Goal: Task Accomplishment & Management: Manage account settings

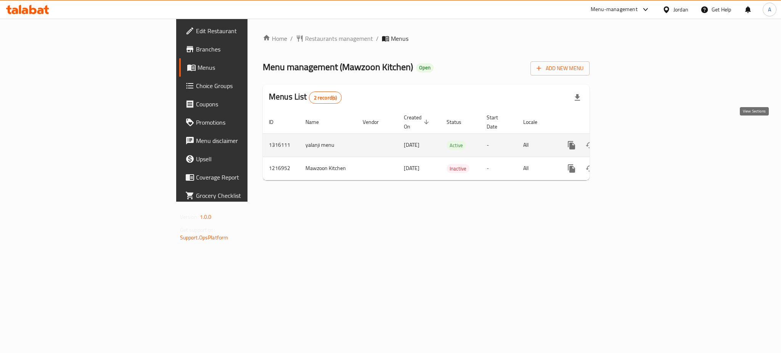
click at [635, 136] on link "enhanced table" at bounding box center [626, 145] width 18 height 18
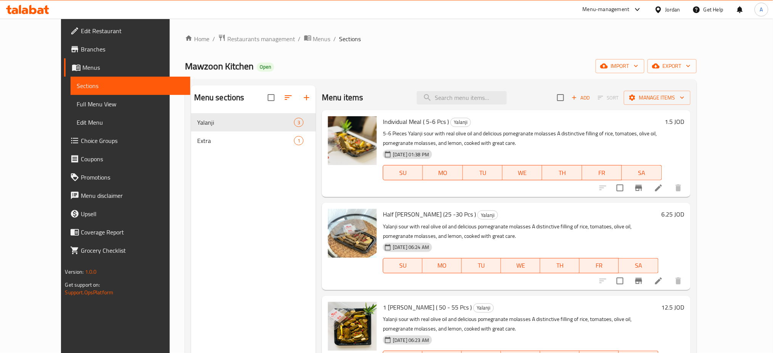
click at [669, 181] on li at bounding box center [658, 188] width 21 height 14
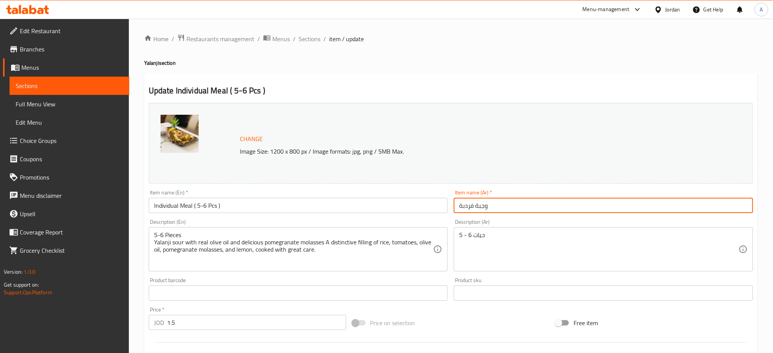
click at [464, 198] on input "وجبة فردبة" at bounding box center [603, 205] width 299 height 15
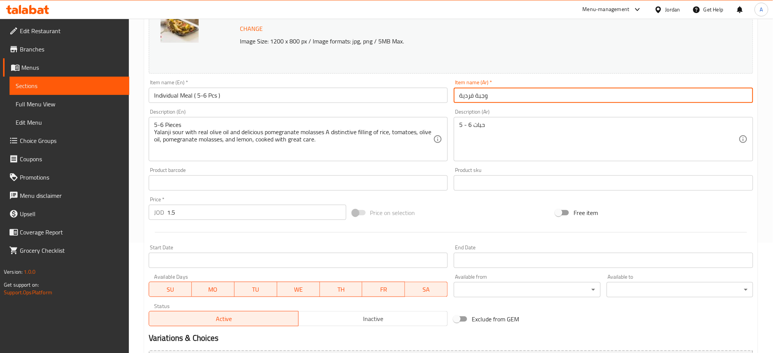
scroll to position [163, 0]
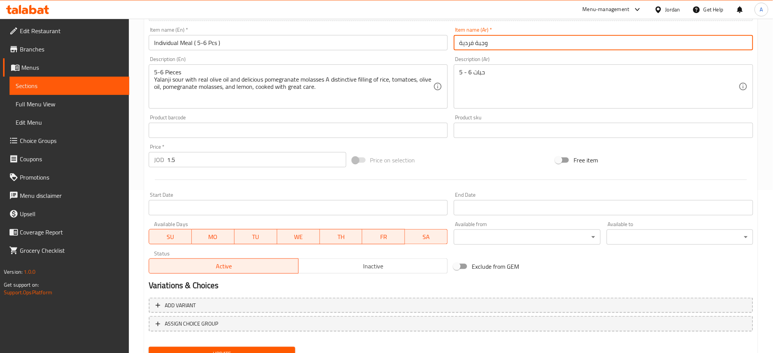
type input "وجبة فردية"
click at [282, 349] on span "Update" at bounding box center [222, 354] width 134 height 10
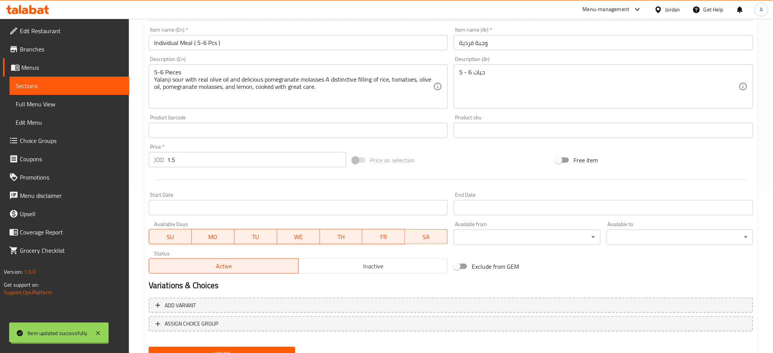
click at [282, 349] on span "Update" at bounding box center [222, 354] width 134 height 10
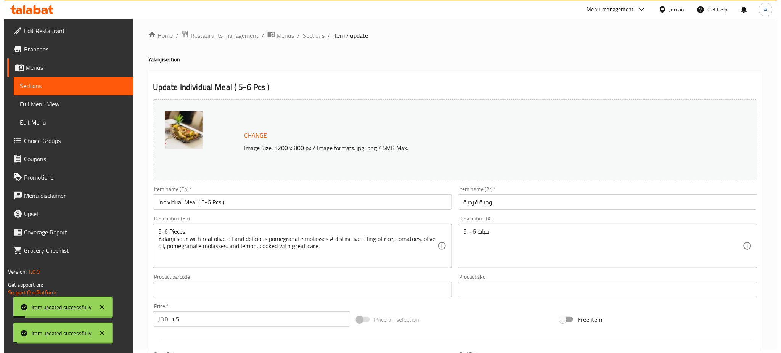
scroll to position [0, 0]
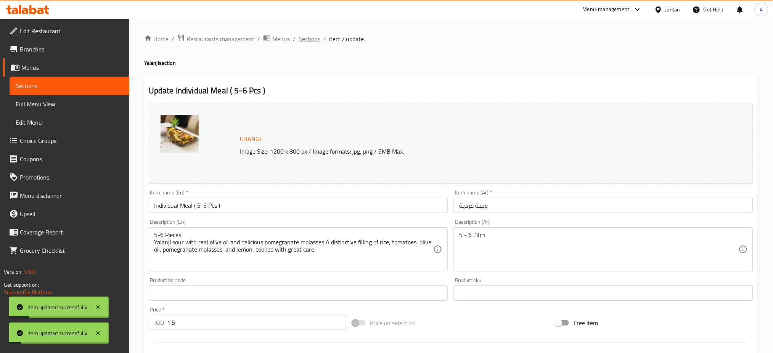
click at [298, 41] on span "Sections" at bounding box center [309, 38] width 22 height 9
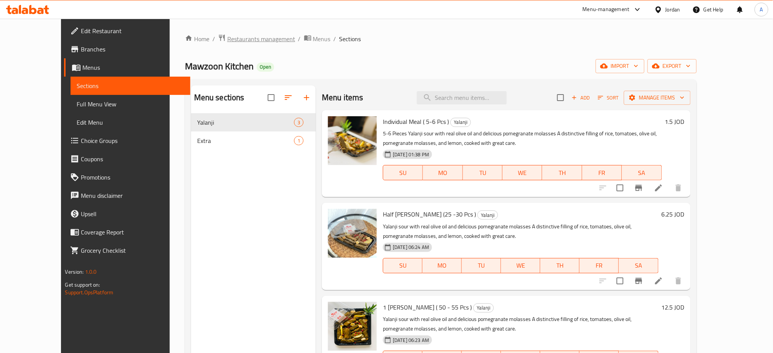
click at [227, 34] on span "Restaurants management" at bounding box center [261, 38] width 68 height 9
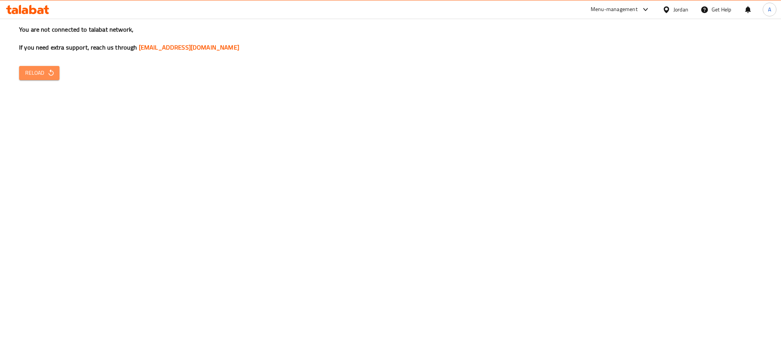
click at [46, 66] on button "Reload" at bounding box center [39, 73] width 40 height 14
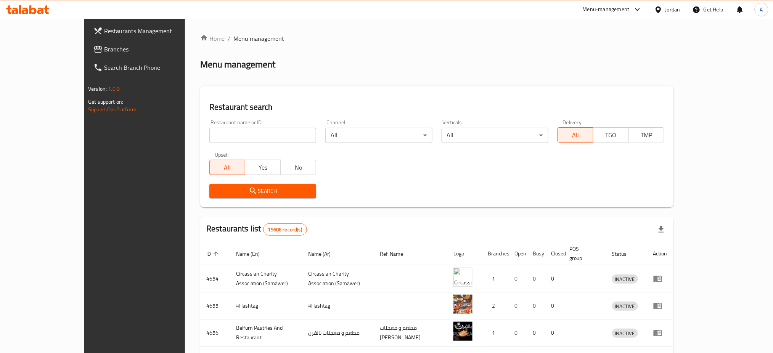
click at [209, 128] on input "search" at bounding box center [262, 135] width 107 height 15
type input "uncle pizza"
click button "Search" at bounding box center [262, 191] width 107 height 14
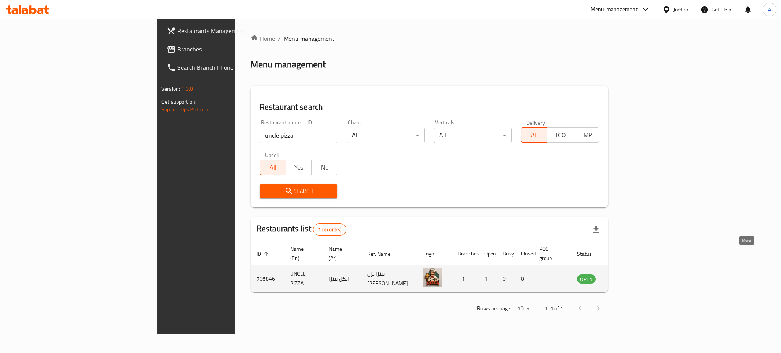
click at [626, 276] on icon "enhanced table" at bounding box center [621, 279] width 8 height 6
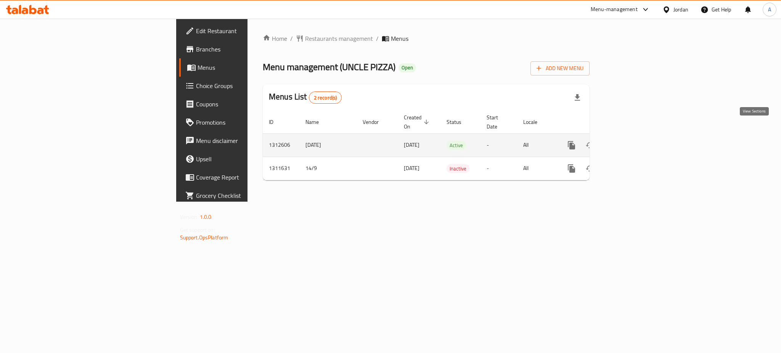
click at [631, 141] on icon "enhanced table" at bounding box center [626, 145] width 9 height 9
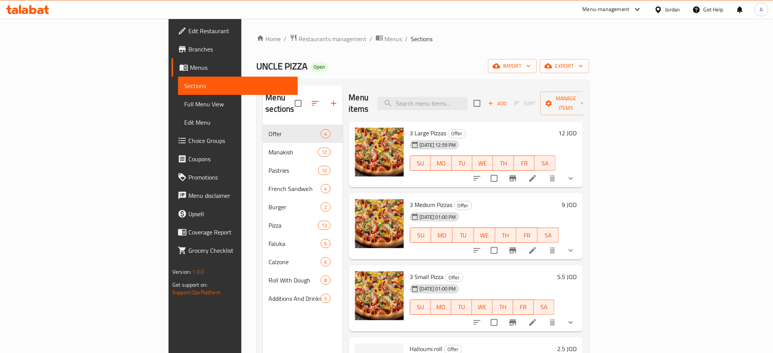
click at [536, 175] on icon at bounding box center [532, 178] width 7 height 7
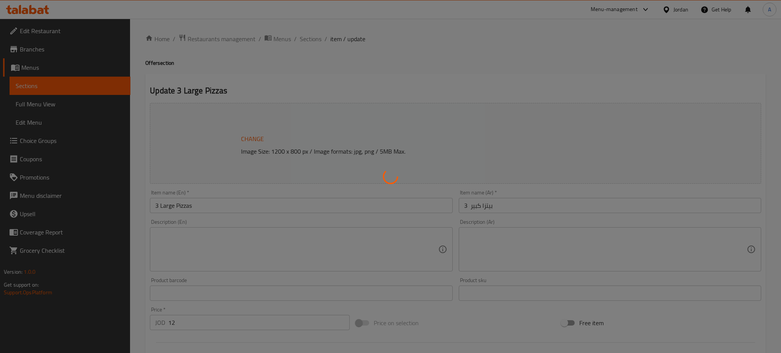
type input "اختيارك من"
type input "3"
type input "اختيارك من"
type input "3"
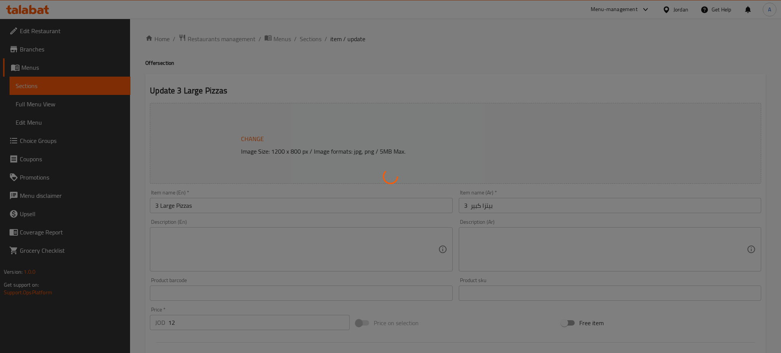
type input "3"
type input "اختيارك من"
type input "3"
type input "إضافة:"
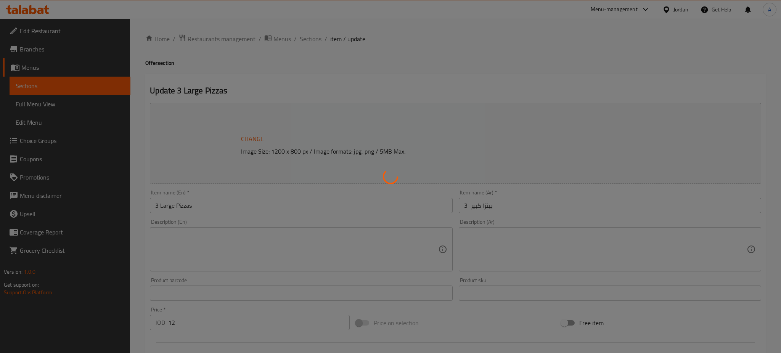
type input "0"
type input "3"
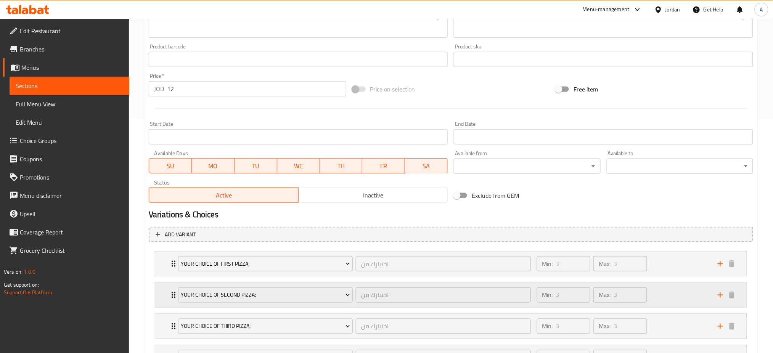
scroll to position [263, 0]
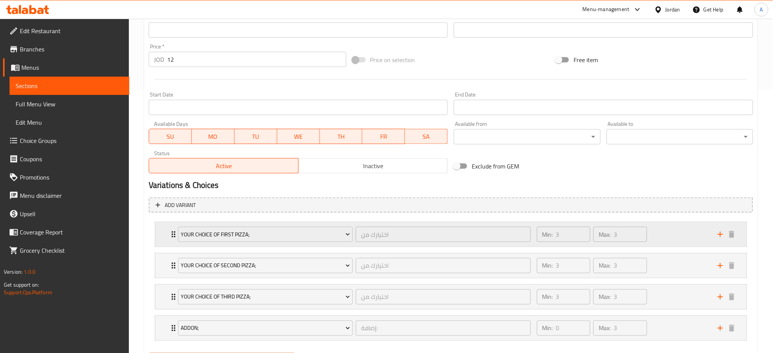
click at [688, 222] on div "Min: 3 ​ Max: 3 ​" at bounding box center [622, 234] width 181 height 24
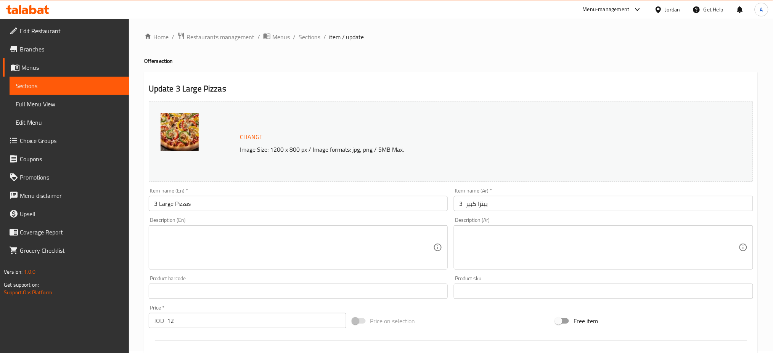
scroll to position [0, 0]
click at [298, 35] on span "Sections" at bounding box center [309, 38] width 22 height 9
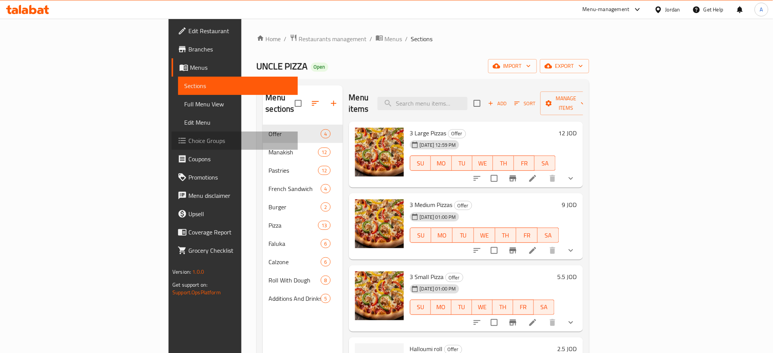
click at [188, 136] on span "Choice Groups" at bounding box center [239, 140] width 103 height 9
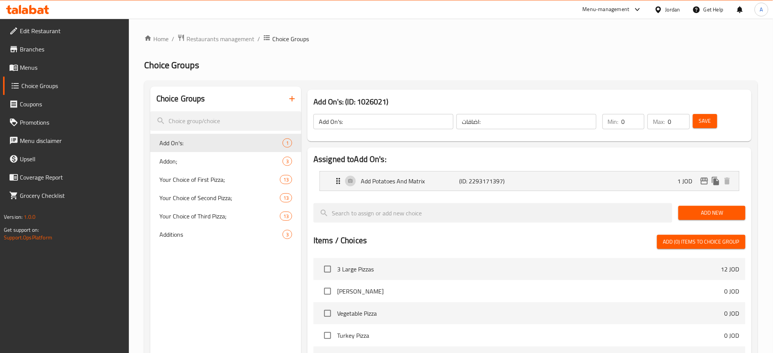
click at [505, 265] on span "3 Large Pizzas" at bounding box center [529, 269] width 384 height 9
click at [231, 175] on span "Your Choice of First Pizza;" at bounding box center [208, 179] width 98 height 9
type input "Your Choice of First Pizza;"
type input "اختيارك من"
type input "3"
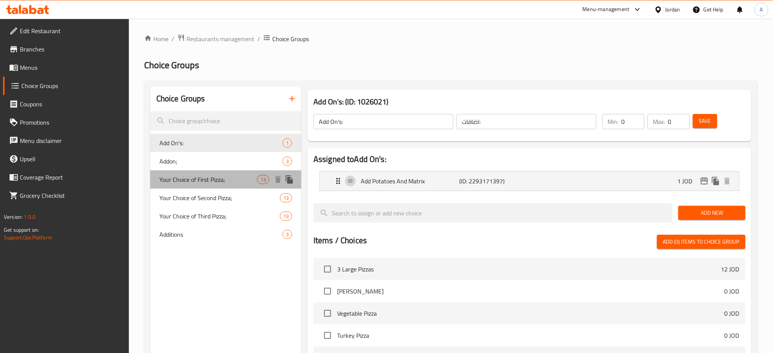
type input "3"
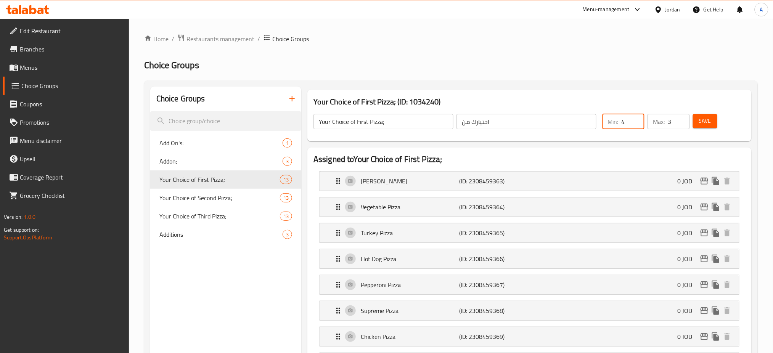
click at [637, 114] on input "4" at bounding box center [632, 121] width 23 height 15
click at [637, 118] on input "3" at bounding box center [632, 121] width 23 height 15
click at [637, 118] on input "2" at bounding box center [632, 121] width 23 height 15
type input "1"
click at [637, 118] on input "1" at bounding box center [632, 121] width 23 height 15
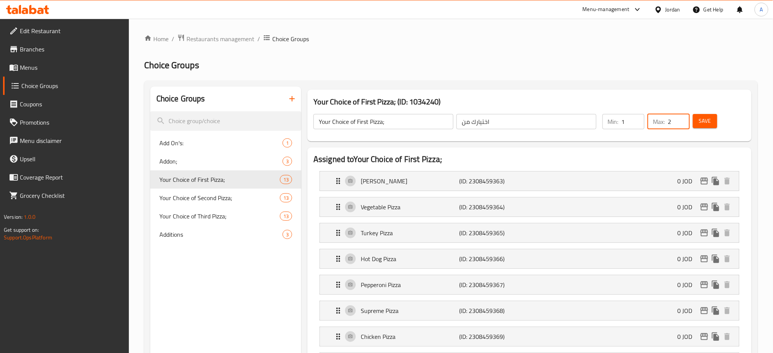
click at [682, 116] on input "2" at bounding box center [678, 121] width 22 height 15
click at [682, 116] on input "1" at bounding box center [678, 121] width 22 height 15
click at [682, 116] on input "0" at bounding box center [678, 121] width 22 height 15
type input "1"
click at [681, 114] on input "1" at bounding box center [678, 121] width 22 height 15
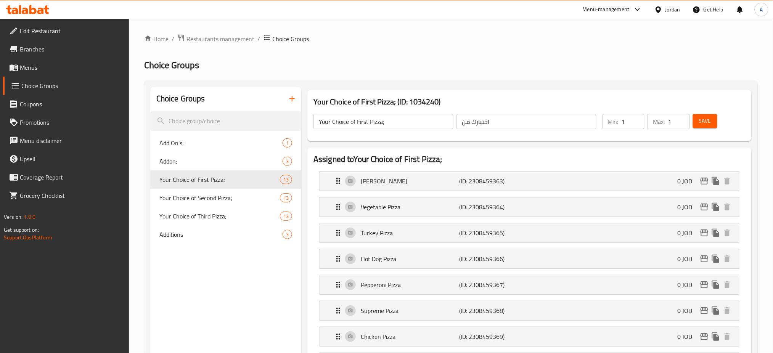
click at [710, 116] on span "Save" at bounding box center [705, 121] width 12 height 10
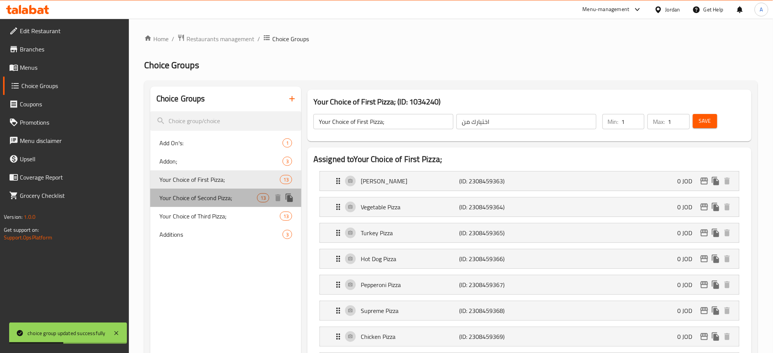
click at [226, 193] on span "Your Choice of Second Pizza;" at bounding box center [208, 197] width 98 height 9
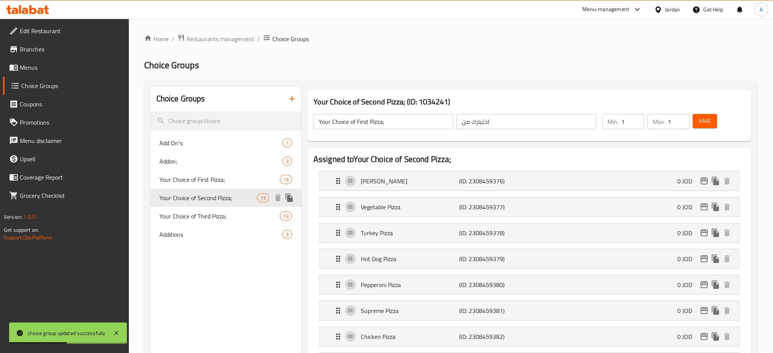
type input "Your Choice of Second Pizza;"
type input "3"
click at [635, 118] on input "2" at bounding box center [632, 121] width 23 height 15
type input "1"
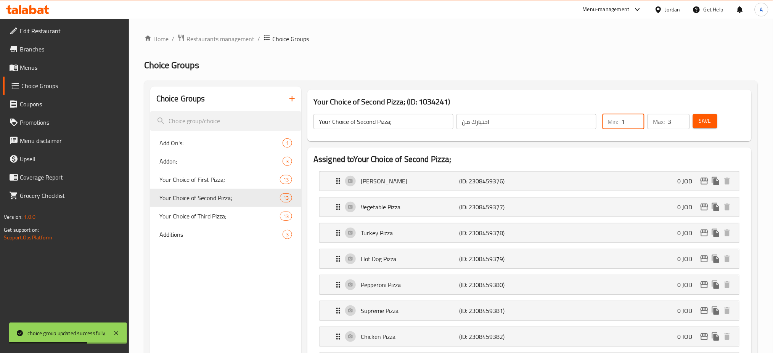
click at [635, 118] on input "1" at bounding box center [632, 121] width 23 height 15
click at [682, 115] on input "2" at bounding box center [678, 121] width 22 height 15
type input "1"
click at [682, 115] on input "1" at bounding box center [678, 121] width 22 height 15
click at [704, 116] on span "Save" at bounding box center [705, 121] width 12 height 10
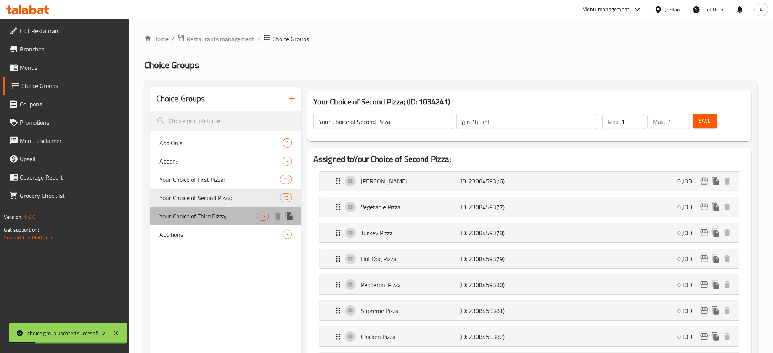
click at [203, 212] on span "Your Choice of Third Pizza;" at bounding box center [208, 216] width 98 height 9
type input "Your Choice of Third Pizza;"
type input "3"
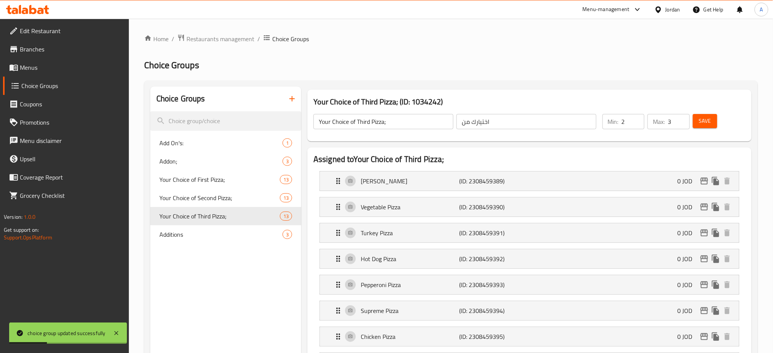
click at [638, 117] on input "2" at bounding box center [632, 121] width 23 height 15
click at [638, 117] on input "1" at bounding box center [632, 121] width 23 height 15
click at [638, 117] on input "0" at bounding box center [632, 121] width 23 height 15
type input "1"
click at [638, 114] on input "1" at bounding box center [632, 121] width 23 height 15
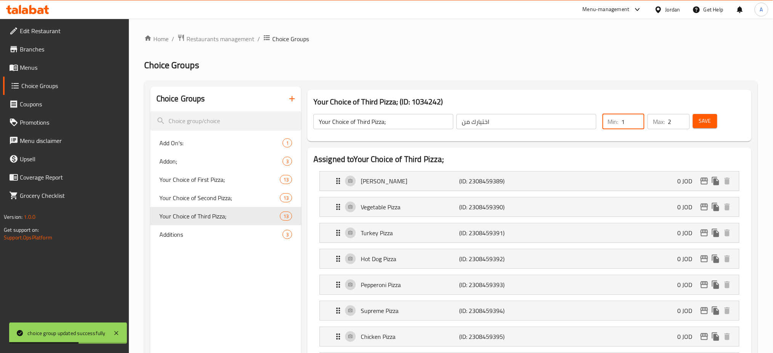
click at [681, 118] on input "2" at bounding box center [678, 121] width 22 height 15
click at [681, 118] on input "1" at bounding box center [678, 121] width 22 height 15
click at [681, 118] on input "0" at bounding box center [678, 121] width 22 height 15
type input "1"
click at [682, 114] on input "1" at bounding box center [678, 121] width 22 height 15
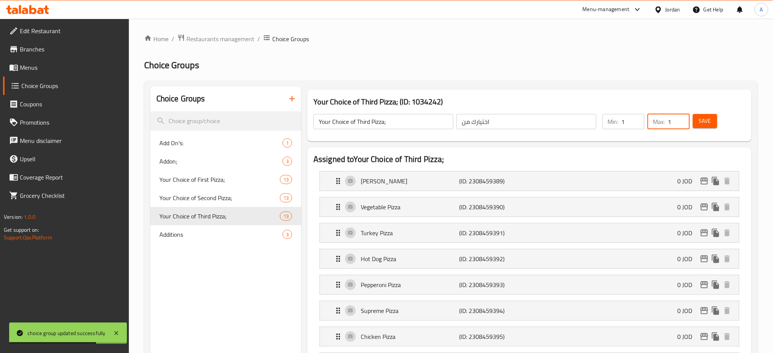
click at [703, 116] on span "Save" at bounding box center [705, 121] width 12 height 10
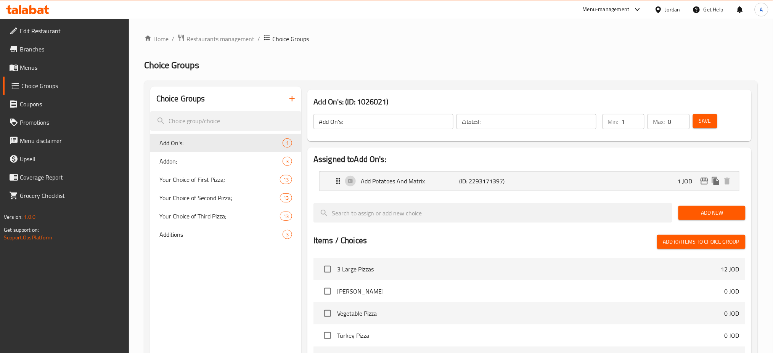
type input "1"
click at [637, 114] on input "1" at bounding box center [632, 121] width 23 height 15
type input "1"
click at [680, 114] on input "1" at bounding box center [678, 121] width 22 height 15
drag, startPoint x: 707, startPoint y: 112, endPoint x: 687, endPoint y: 124, distance: 23.9
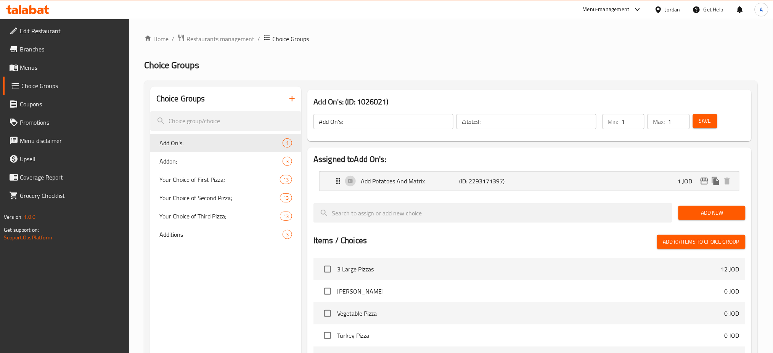
click at [690, 124] on div "Min: 1 ​ Max: 1 ​ Save" at bounding box center [671, 121] width 146 height 24
type input "0"
click at [636, 116] on input "0" at bounding box center [632, 121] width 23 height 15
type input "0"
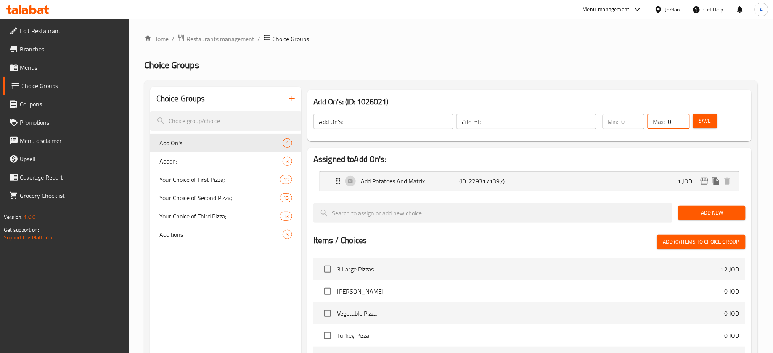
click at [683, 116] on input "0" at bounding box center [678, 121] width 22 height 15
click at [682, 117] on input "0" at bounding box center [678, 121] width 22 height 15
click at [213, 207] on div "Your Choice of Third Pizza; 13" at bounding box center [225, 216] width 151 height 18
type input "Your Choice of Third Pizza;"
type input "اختيارك من"
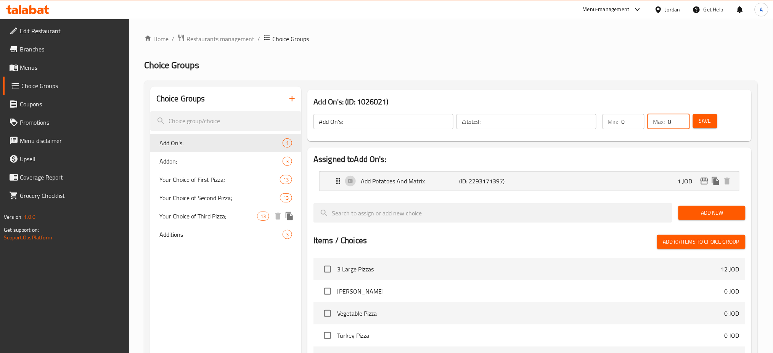
type input "1"
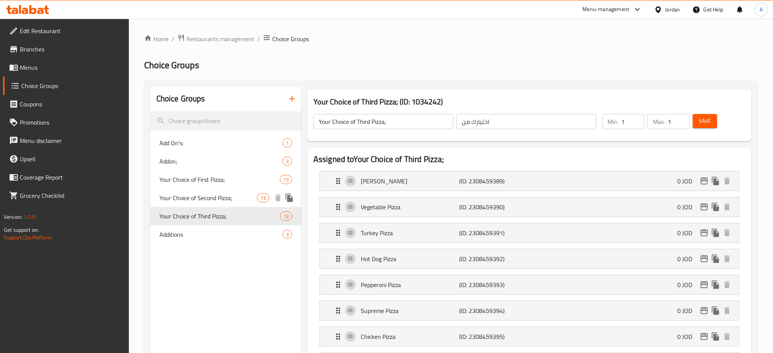
click at [209, 193] on span "Your Choice of Second Pizza;" at bounding box center [208, 197] width 98 height 9
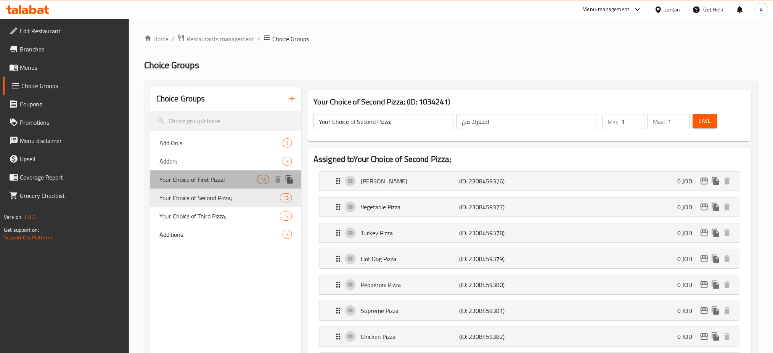
click at [206, 175] on span "Your Choice of First Pizza;" at bounding box center [208, 179] width 98 height 9
type input "Your Choice of First Pizza;"
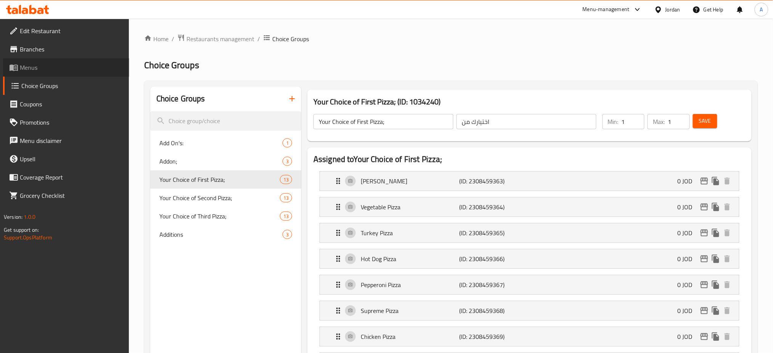
click at [38, 63] on span "Menus" at bounding box center [71, 67] width 103 height 9
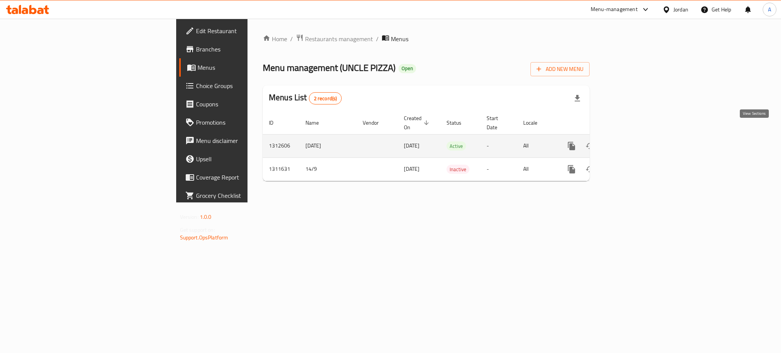
click at [630, 143] on icon "enhanced table" at bounding box center [626, 146] width 7 height 7
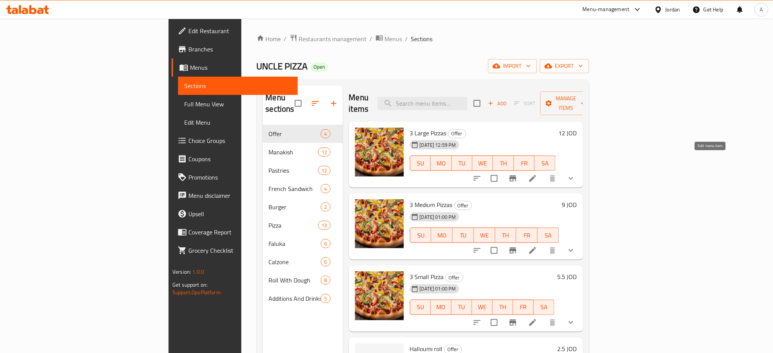
click at [537, 174] on icon at bounding box center [532, 178] width 9 height 9
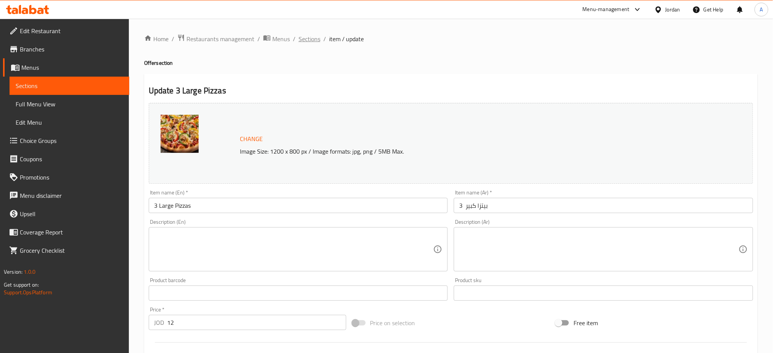
click at [298, 38] on span "Sections" at bounding box center [309, 38] width 22 height 9
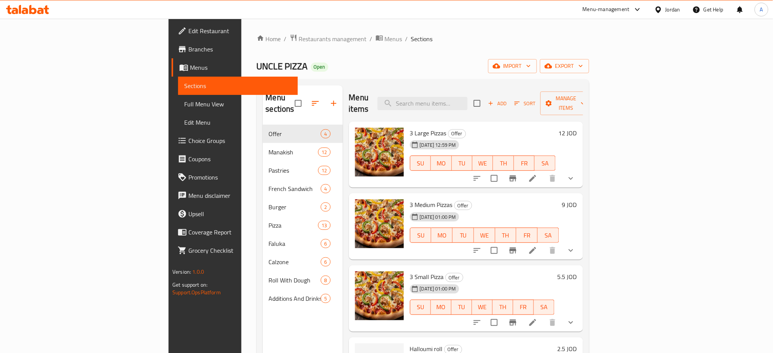
click at [543, 244] on li at bounding box center [532, 251] width 21 height 14
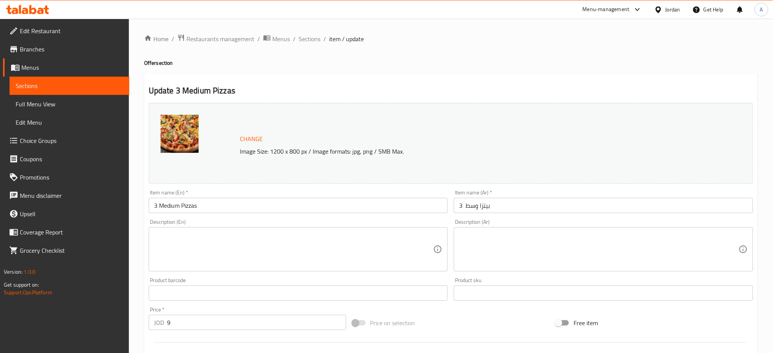
click at [226, 33] on div "Home / Restaurants management / Menus / Sections / item / update Offer section …" at bounding box center [451, 337] width 644 height 637
click at [223, 38] on span "Restaurants management" at bounding box center [220, 38] width 68 height 9
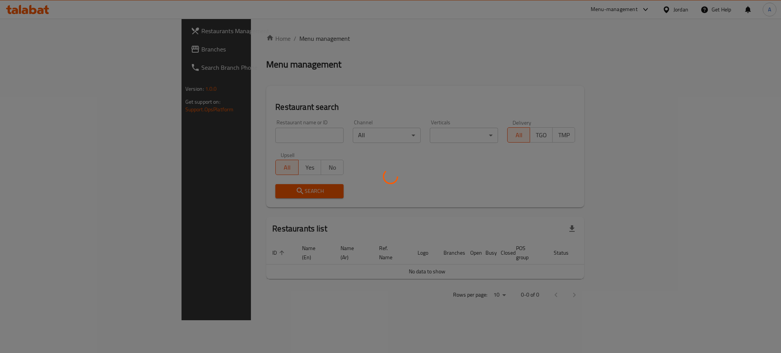
click at [45, 42] on div at bounding box center [390, 176] width 781 height 353
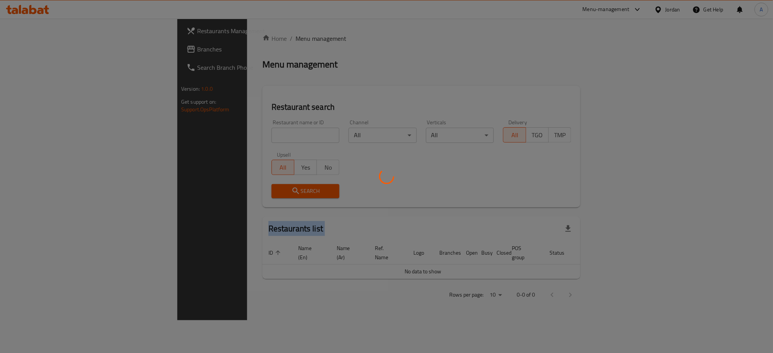
click at [45, 42] on div at bounding box center [386, 176] width 773 height 353
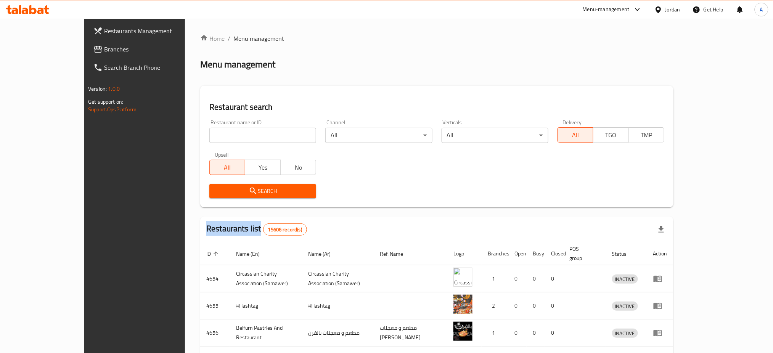
click at [104, 46] on span "Branches" at bounding box center [155, 49] width 103 height 9
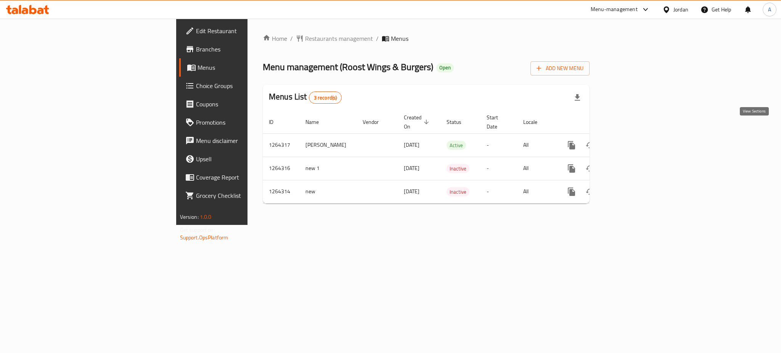
click at [635, 136] on link "enhanced table" at bounding box center [626, 145] width 18 height 18
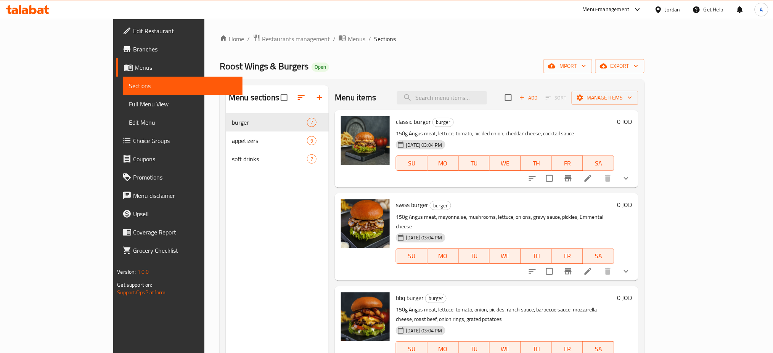
click at [591, 175] on icon at bounding box center [587, 178] width 7 height 7
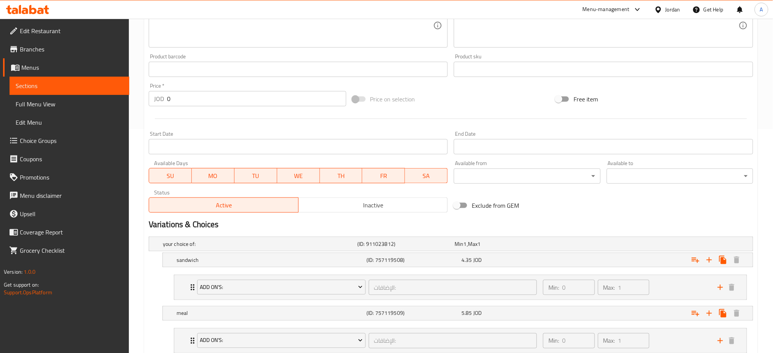
scroll to position [236, 0]
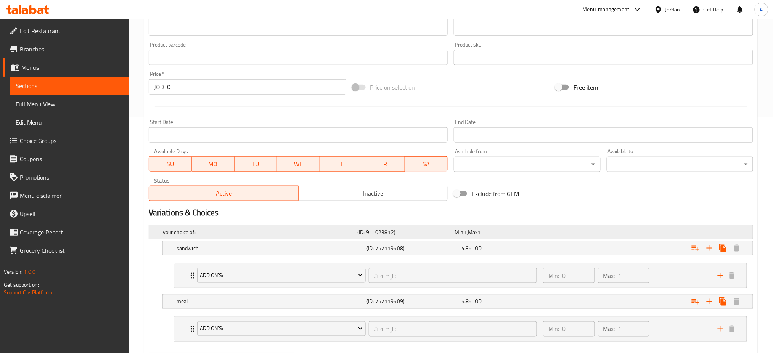
click at [222, 228] on h5 "your choice of:" at bounding box center [258, 232] width 191 height 8
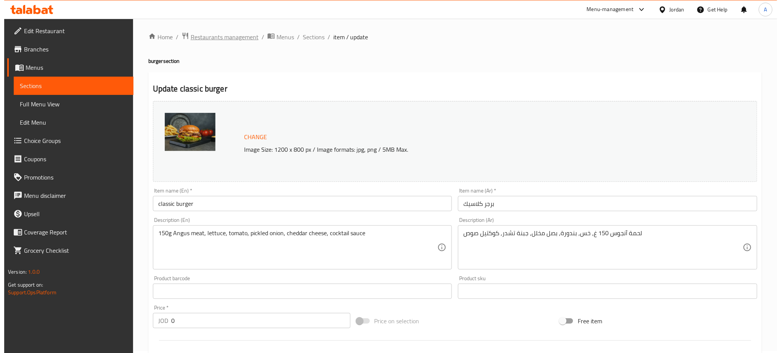
scroll to position [0, 0]
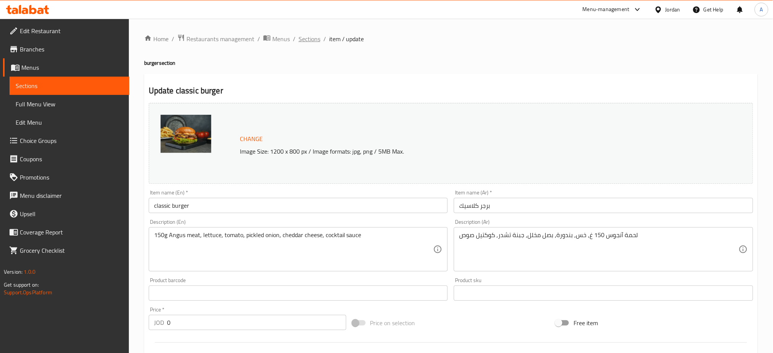
click at [298, 37] on span "Sections" at bounding box center [309, 38] width 22 height 9
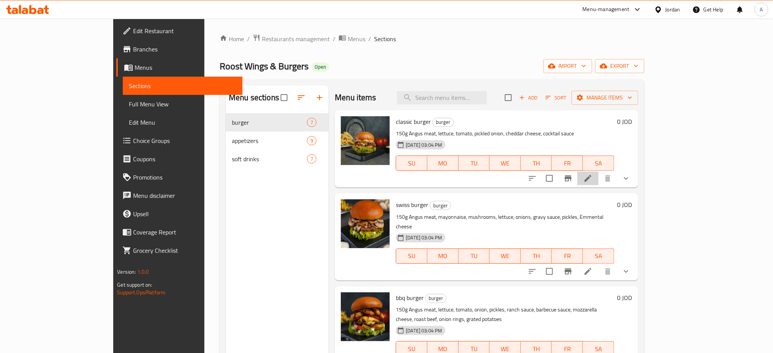
click at [598, 172] on li at bounding box center [587, 179] width 21 height 14
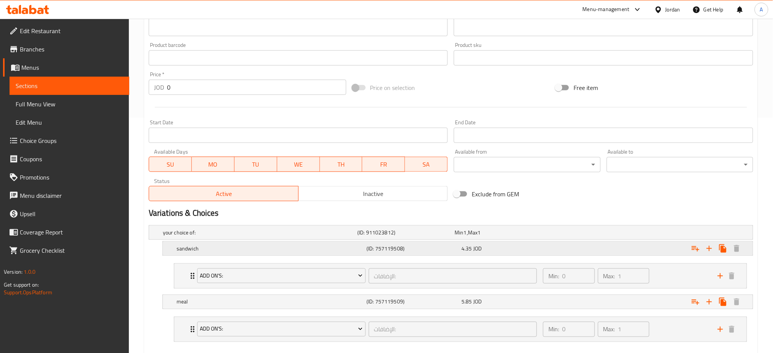
scroll to position [236, 0]
click at [683, 317] on div "Min: 0 ​ Max: 1 ​" at bounding box center [625, 329] width 175 height 24
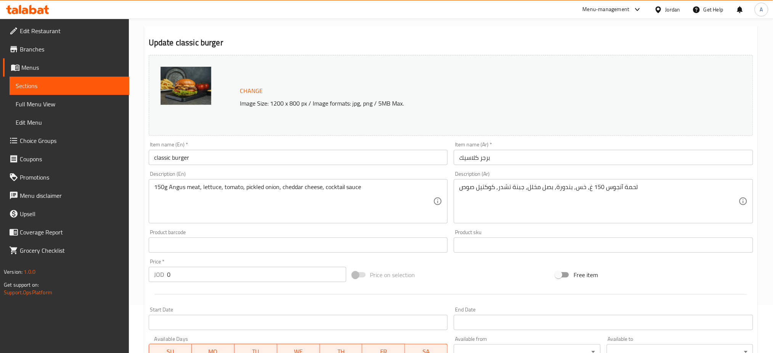
scroll to position [0, 0]
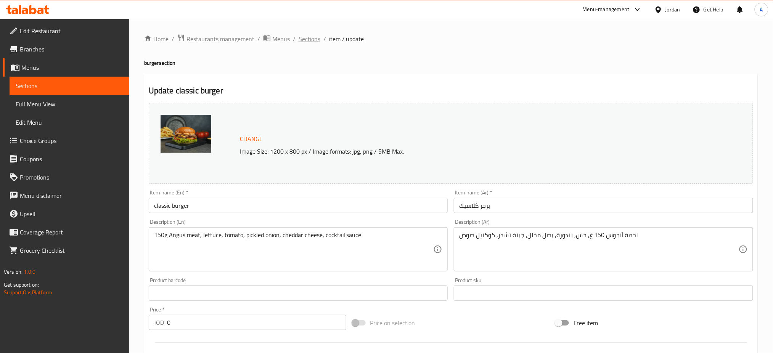
click at [298, 42] on span "Sections" at bounding box center [309, 38] width 22 height 9
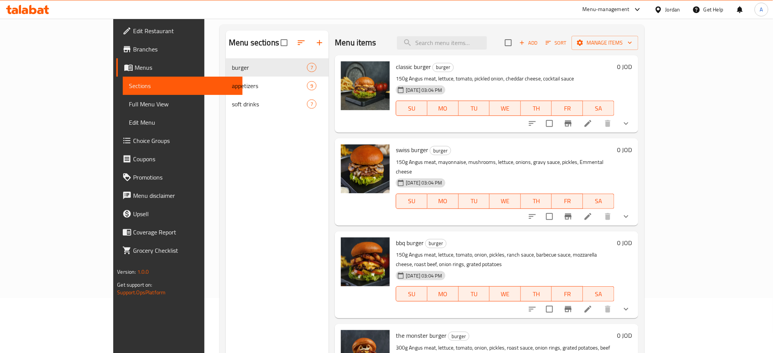
scroll to position [3, 0]
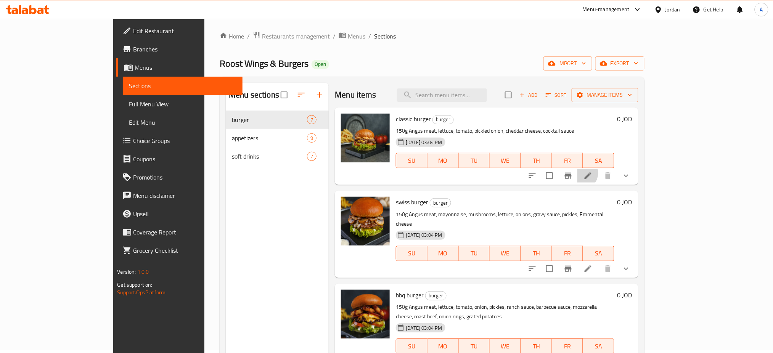
click at [598, 169] on li at bounding box center [587, 176] width 21 height 14
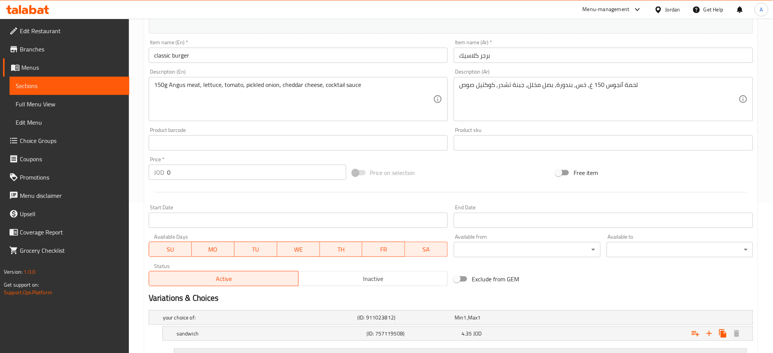
scroll to position [236, 0]
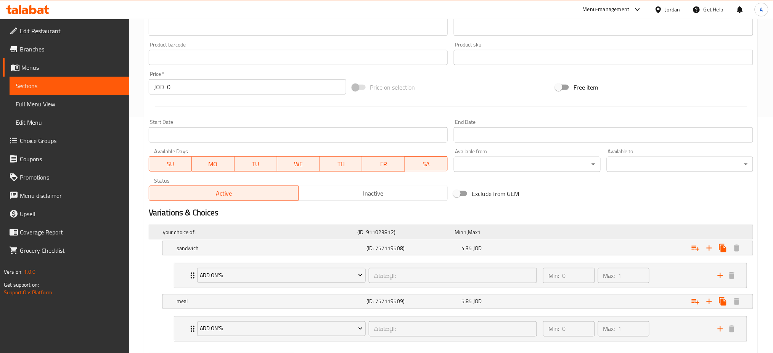
click at [327, 228] on h5 "your choice of:" at bounding box center [258, 232] width 191 height 8
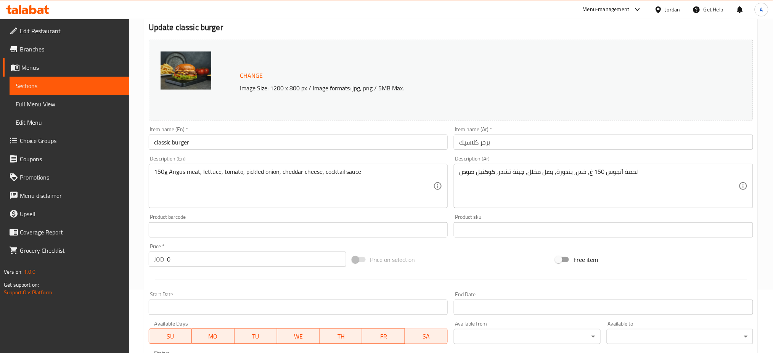
scroll to position [0, 0]
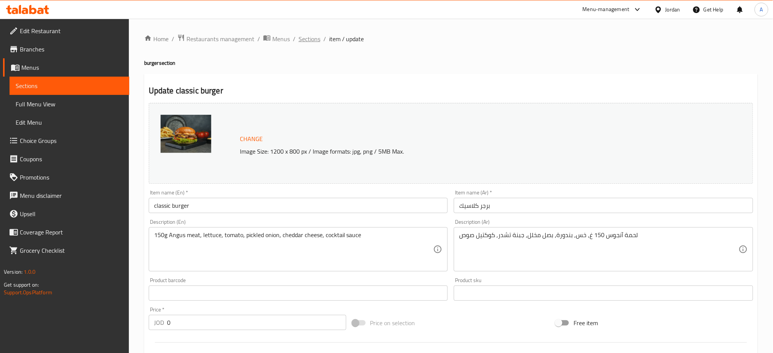
click at [298, 40] on span "Sections" at bounding box center [309, 38] width 22 height 9
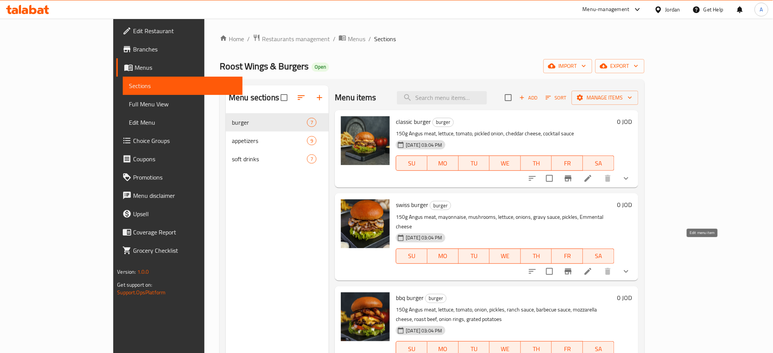
click at [592, 267] on icon at bounding box center [587, 271] width 9 height 9
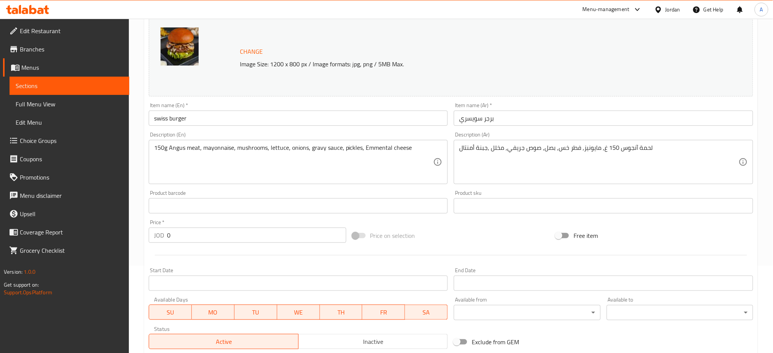
scroll to position [83, 0]
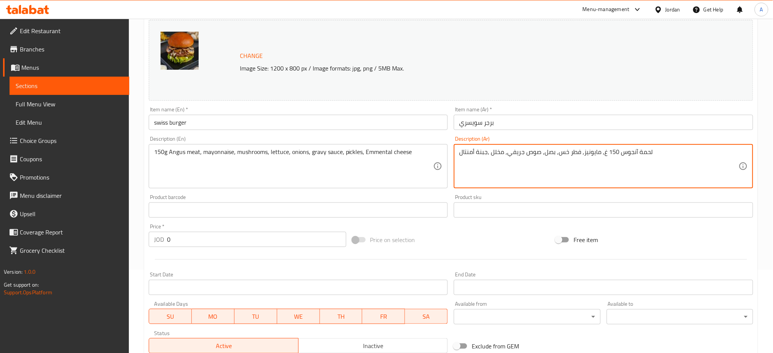
drag, startPoint x: 565, startPoint y: 140, endPoint x: 459, endPoint y: 136, distance: 106.0
paste textarea "ايونيز. فطر. بصل. صوص جريفي. جبنه شيدر بيضه"
click at [547, 148] on textarea "لحمة آنجوس 150 غ, ايونيز. فطر. بصل. صوص جريفي. جبنه شيدر بيضه" at bounding box center [598, 166] width 279 height 36
click at [549, 148] on textarea "لحمة آنجوس 150 غ, ايونيز. فطر. بصل. صوص جريفي. جبنه شيدر بيضه" at bounding box center [598, 166] width 279 height 36
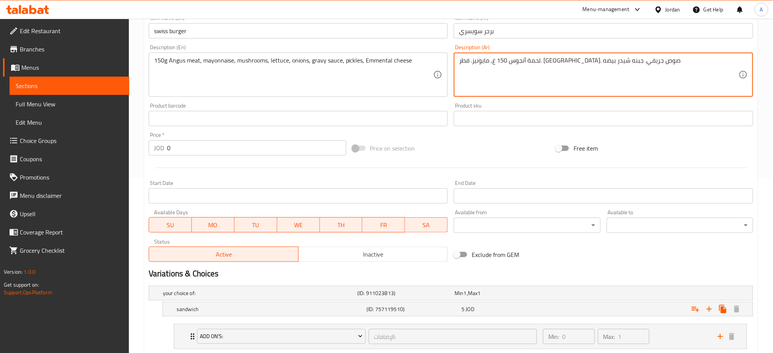
scroll to position [236, 0]
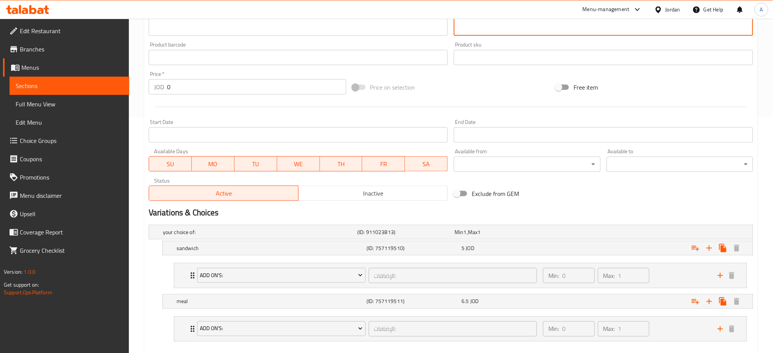
type textarea "لحمة آنجوس 150 غ, مايونيز. فطر. بصل. صوص جريفي. جبنه شيدر بيضه"
drag, startPoint x: 283, startPoint y: 323, endPoint x: 456, endPoint y: 351, distance: 175.7
